Goal: Information Seeking & Learning: Learn about a topic

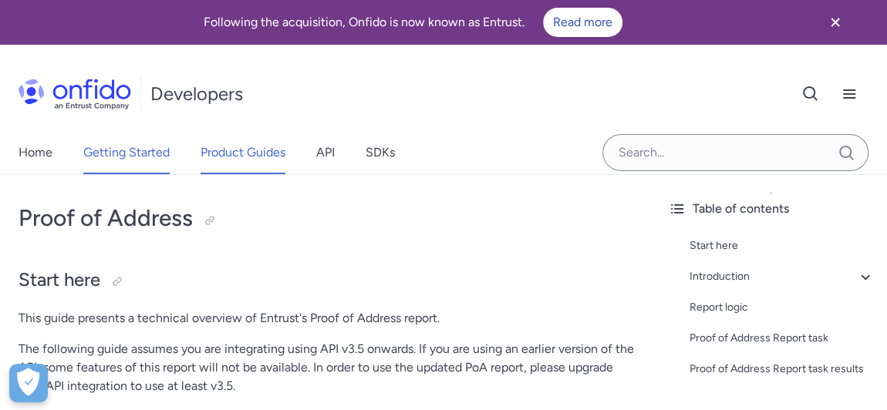
click at [153, 150] on link "Getting Started" at bounding box center [126, 152] width 86 height 43
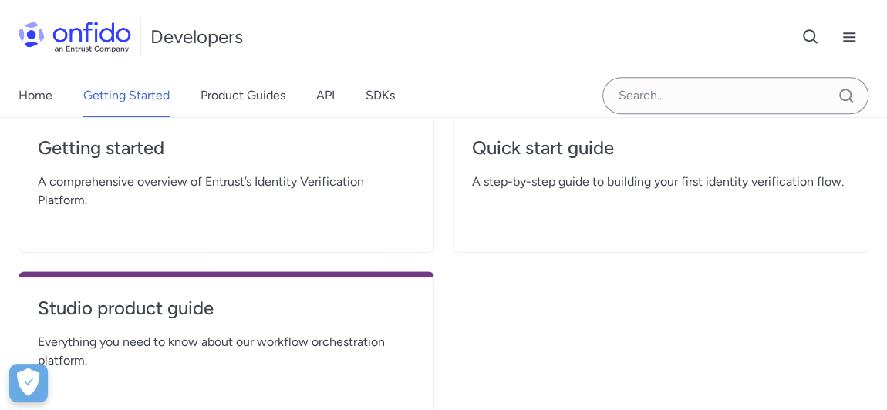
scroll to position [350, 0]
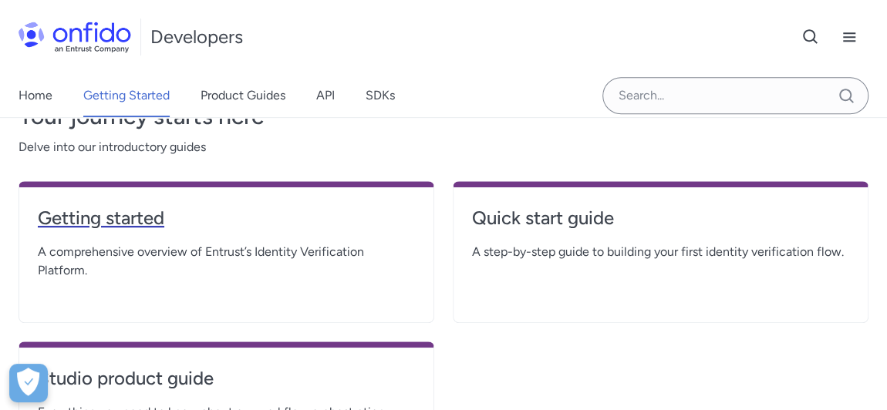
click at [110, 230] on link "Getting started" at bounding box center [226, 224] width 377 height 37
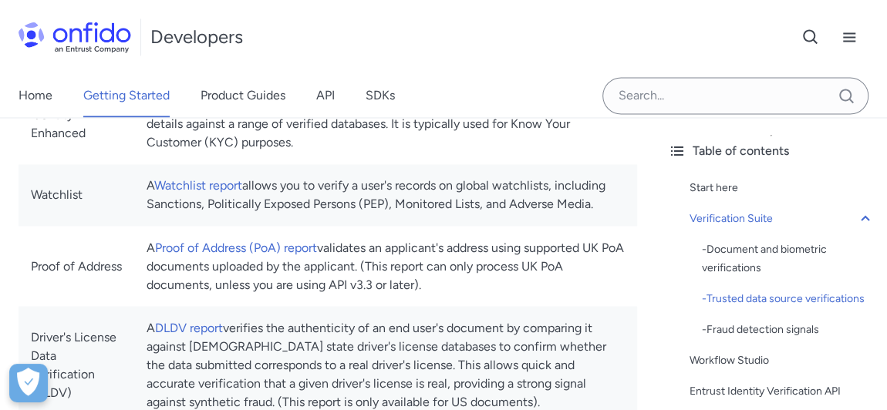
scroll to position [1192, 0]
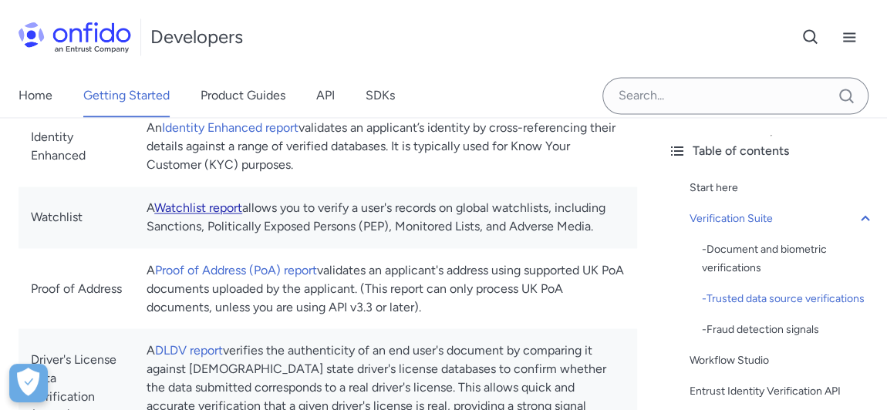
click at [201, 210] on link "Watchlist report" at bounding box center [198, 208] width 88 height 15
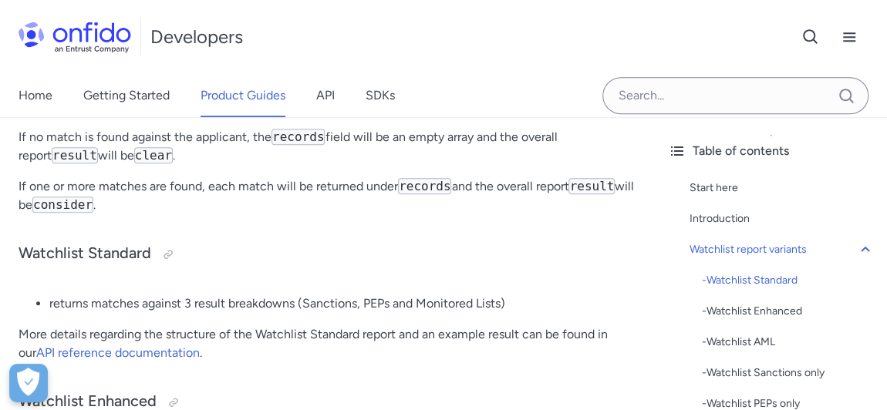
scroll to position [631, 0]
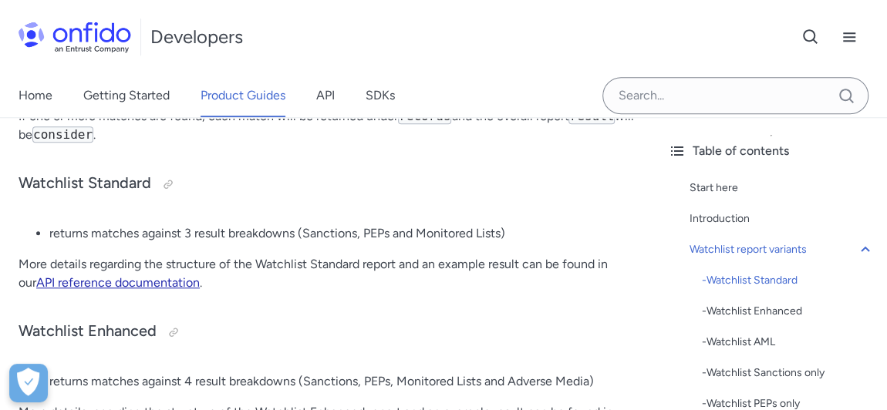
click at [126, 280] on link "API reference documentation" at bounding box center [118, 282] width 164 height 15
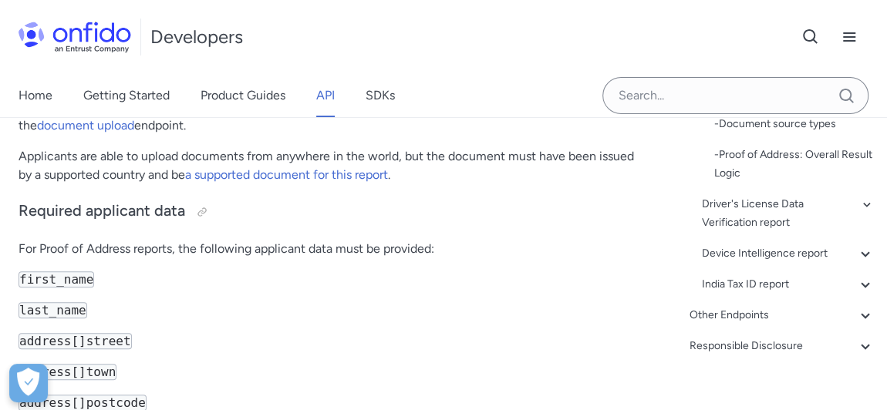
scroll to position [561, 0]
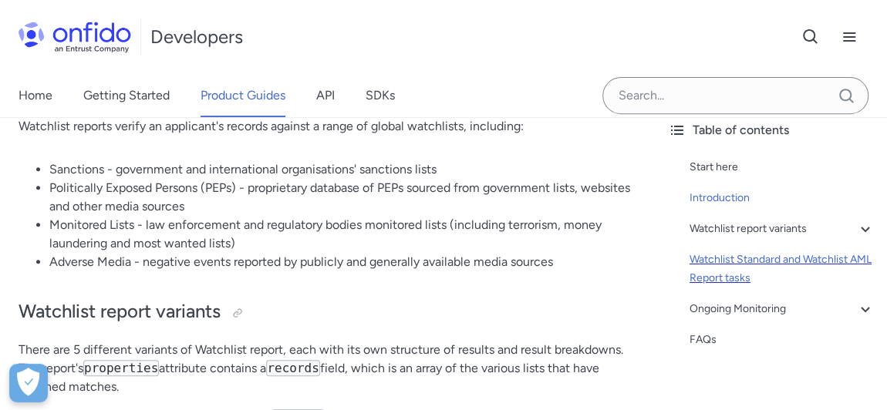
scroll to position [33, 0]
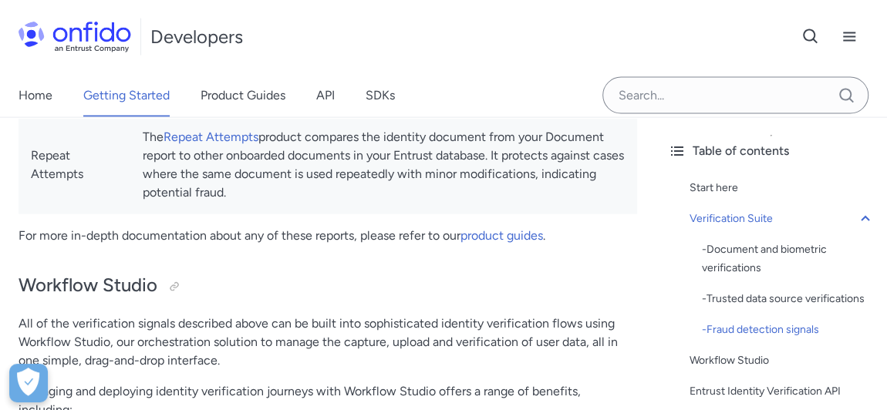
scroll to position [1893, 0]
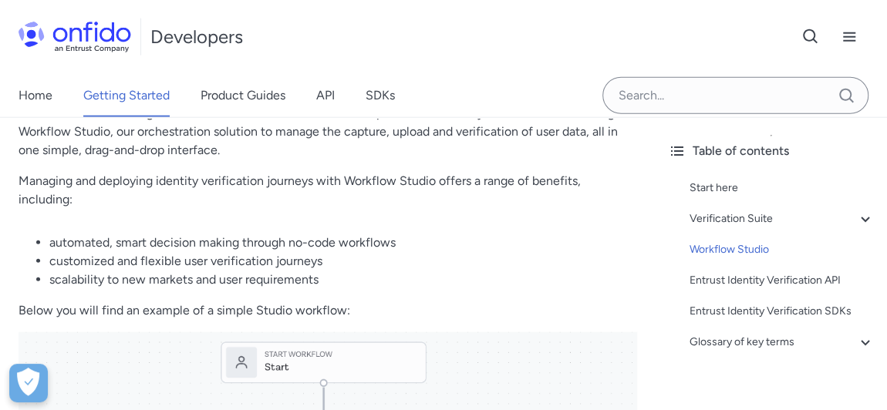
scroll to position [350, 0]
